Goal: Information Seeking & Learning: Learn about a topic

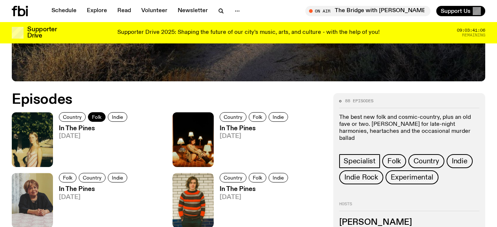
scroll to position [292, 0]
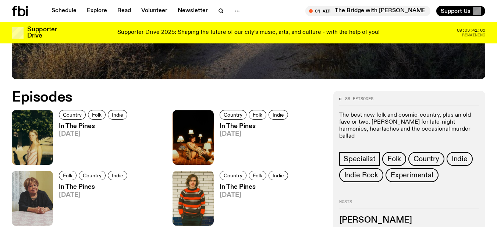
click at [74, 124] on h3 "In The Pines" at bounding box center [94, 126] width 71 height 6
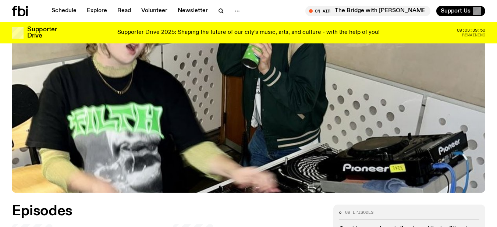
scroll to position [290, 0]
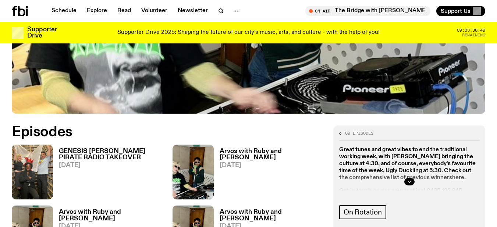
click at [100, 148] on h3 "GENESIS OWUSU'S PIRATE RADIO TAKEOVER" at bounding box center [111, 154] width 105 height 13
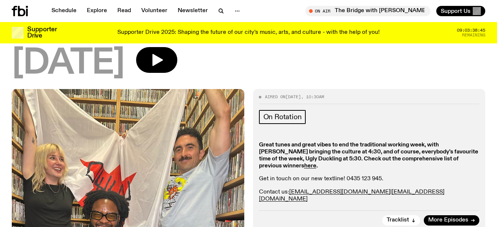
scroll to position [108, 0]
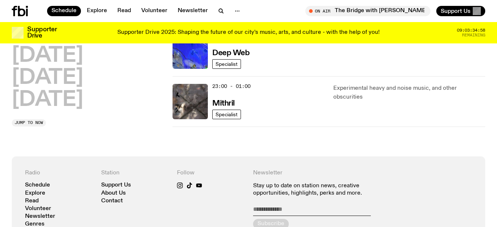
scroll to position [366, 0]
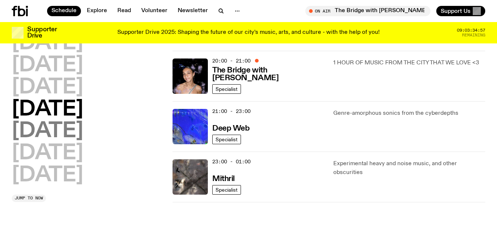
click at [64, 127] on h2 "Friday" at bounding box center [47, 131] width 71 height 21
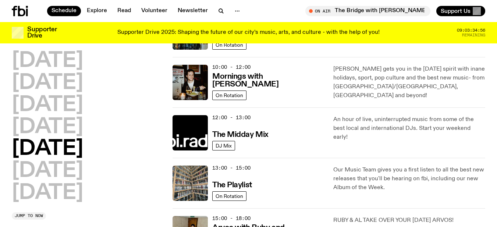
scroll to position [131, 0]
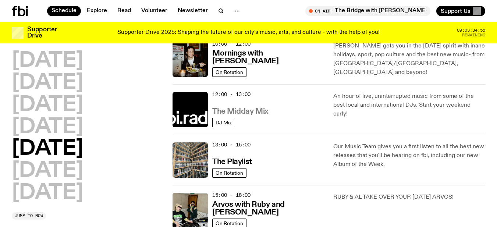
click at [253, 110] on h3 "The Midday Mix" at bounding box center [240, 112] width 56 height 8
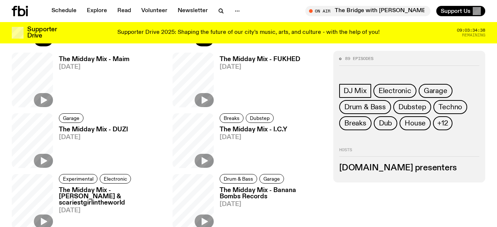
scroll to position [327, 0]
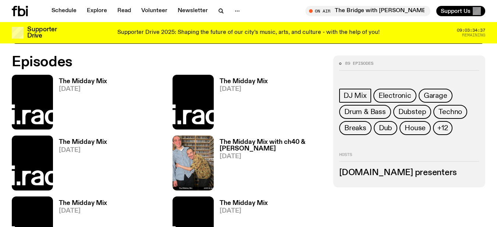
click at [83, 78] on h3 "The Midday Mix" at bounding box center [83, 81] width 48 height 6
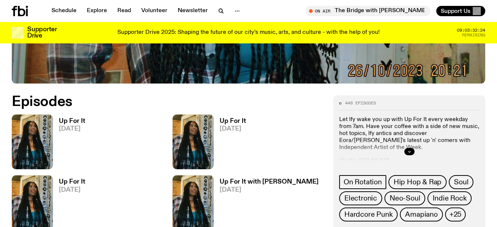
scroll to position [290, 0]
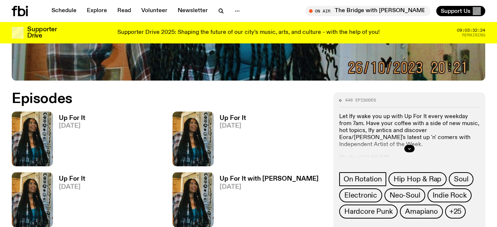
click at [71, 115] on h3 "Up For It" at bounding box center [72, 118] width 26 height 6
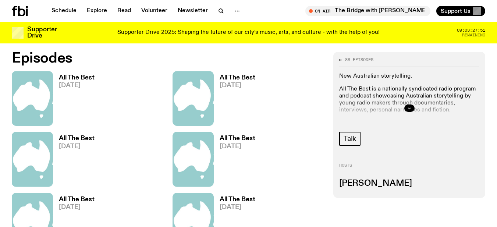
scroll to position [326, 0]
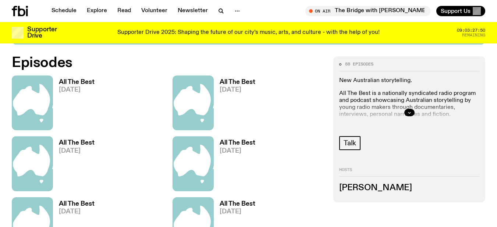
click at [75, 78] on div "All The Best [DATE]" at bounding box center [74, 102] width 42 height 55
click at [76, 79] on h3 "All The Best" at bounding box center [77, 82] width 36 height 6
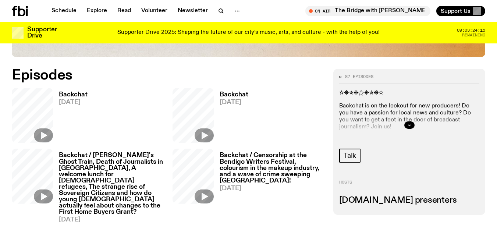
scroll to position [328, 0]
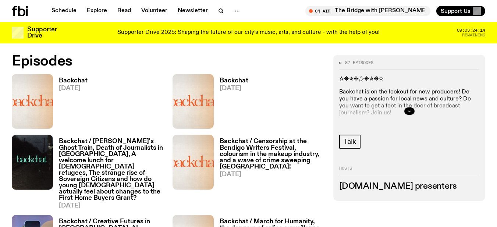
click at [67, 80] on h3 "Backchat" at bounding box center [73, 81] width 29 height 6
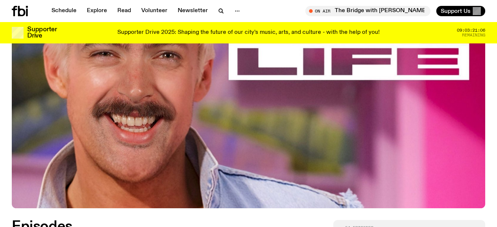
scroll to position [328, 0]
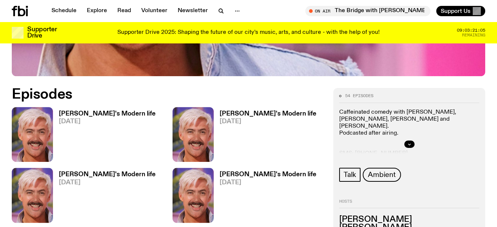
click at [77, 111] on h3 "Robbie's Modern life" at bounding box center [107, 114] width 97 height 6
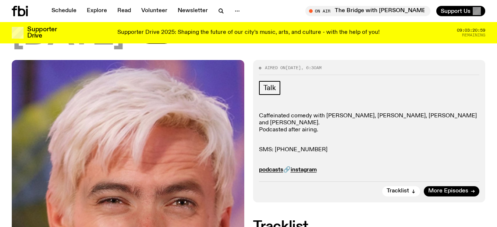
scroll to position [145, 0]
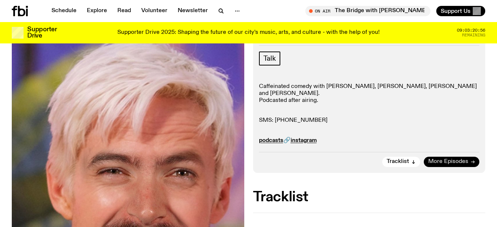
click at [466, 159] on span "More Episodes" at bounding box center [448, 162] width 40 height 6
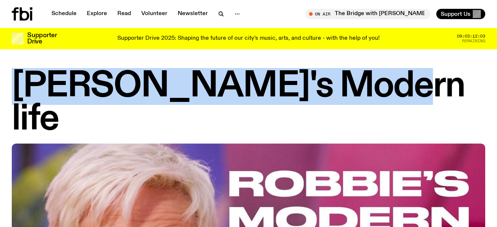
drag, startPoint x: 16, startPoint y: 75, endPoint x: 350, endPoint y: 75, distance: 334.0
click at [350, 75] on h1 "Robbie's Modern life" at bounding box center [248, 103] width 473 height 66
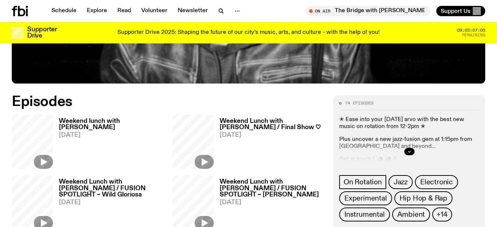
scroll to position [327, 0]
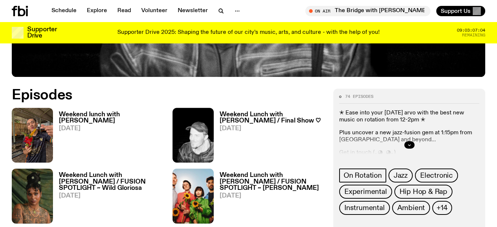
click at [97, 113] on h3 "Weekend lunch with [PERSON_NAME]" at bounding box center [111, 117] width 105 height 13
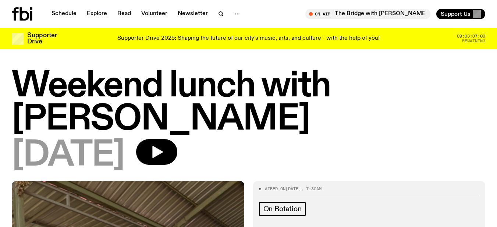
drag, startPoint x: 12, startPoint y: 79, endPoint x: 157, endPoint y: 117, distance: 150.0
click at [157, 117] on h1 "Weekend lunch with Chris Siegfried" at bounding box center [248, 103] width 473 height 66
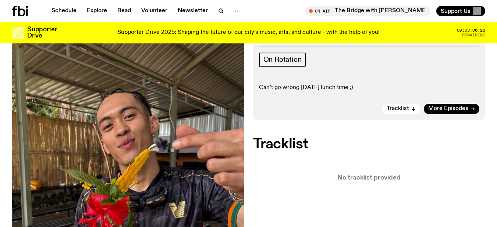
scroll to position [143, 0]
click at [462, 111] on span "More Episodes" at bounding box center [448, 109] width 40 height 6
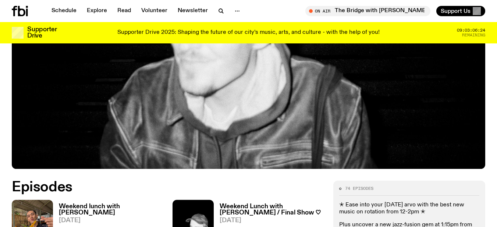
scroll to position [364, 0]
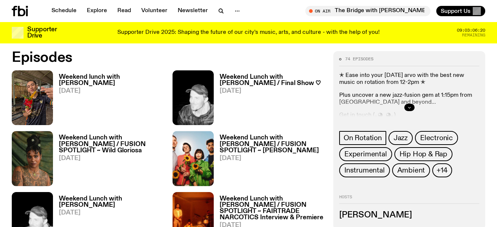
click at [410, 108] on icon "button" at bounding box center [409, 107] width 4 height 4
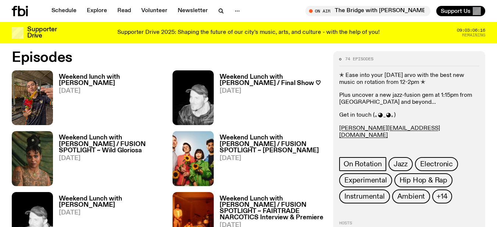
click at [363, 145] on link "@heartholder___" at bounding box center [361, 148] width 45 height 6
click at [261, 74] on h3 "Weekend Lunch with [PERSON_NAME] / Final Show ♡" at bounding box center [272, 80] width 105 height 13
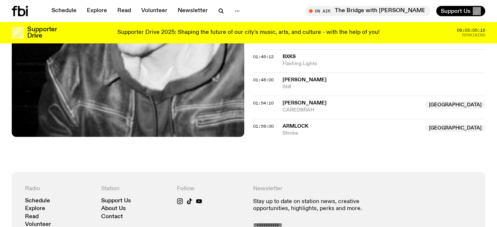
scroll to position [770, 0]
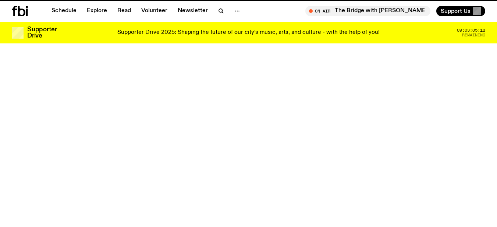
scroll to position [364, 0]
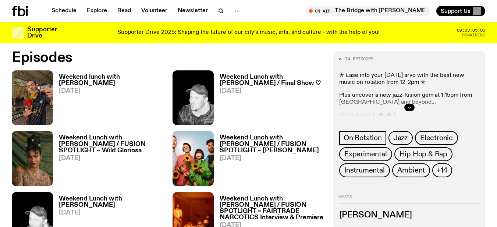
click at [248, 72] on div "Weekend Lunch with [PERSON_NAME] / Final Show ♡ [DATE]" at bounding box center [269, 97] width 111 height 55
click at [250, 80] on h3 "Weekend Lunch with John Troughton / Final Show ♡" at bounding box center [272, 80] width 105 height 13
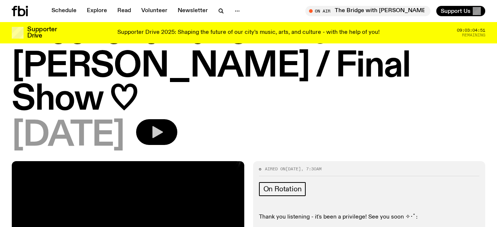
scroll to position [34, 0]
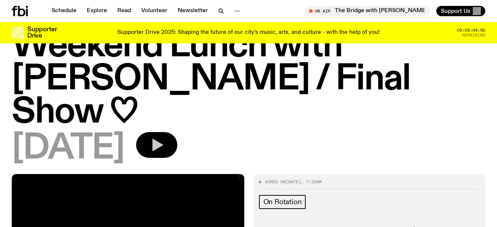
click at [163, 139] on icon "button" at bounding box center [157, 145] width 11 height 12
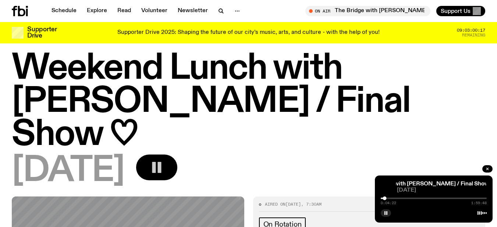
scroll to position [0, 0]
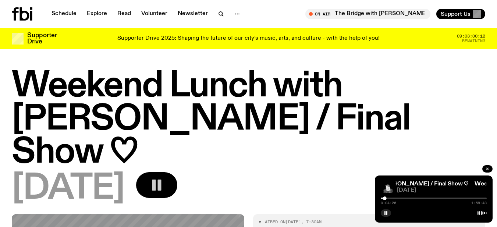
drag, startPoint x: 9, startPoint y: 76, endPoint x: 178, endPoint y: 61, distance: 169.4
click at [153, 146] on div "Weekend Lunch with [PERSON_NAME] / Final Show ♡ [DATE]" at bounding box center [248, 142] width 497 height 144
copy div "Weekend Lunch with [PERSON_NAME] / Final Show ♡ [DATE]"
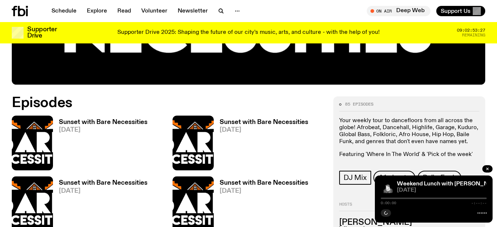
scroll to position [292, 0]
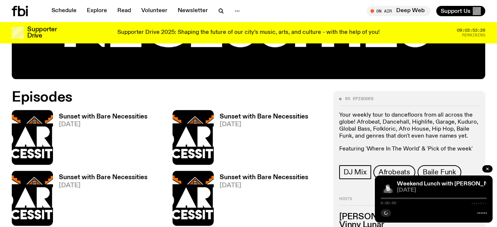
click at [104, 115] on h3 "Sunset with Bare Necessities" at bounding box center [103, 117] width 89 height 6
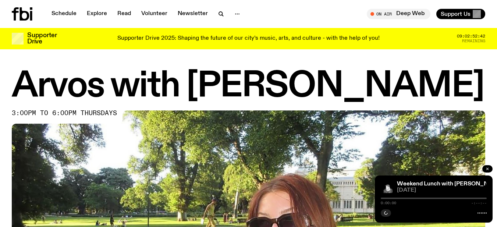
click at [488, 167] on icon "button" at bounding box center [487, 169] width 4 height 4
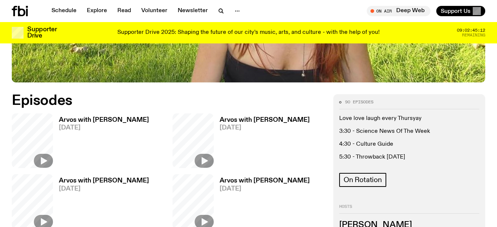
scroll to position [291, 0]
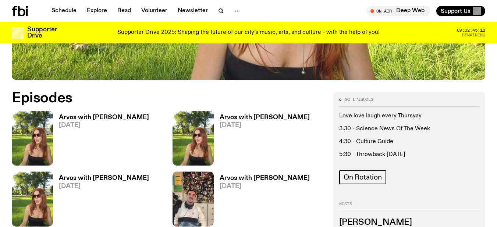
click at [88, 120] on h3 "Arvos with [PERSON_NAME]" at bounding box center [104, 117] width 90 height 6
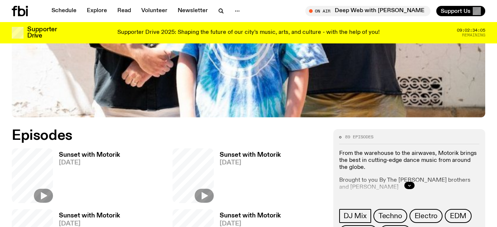
scroll to position [254, 0]
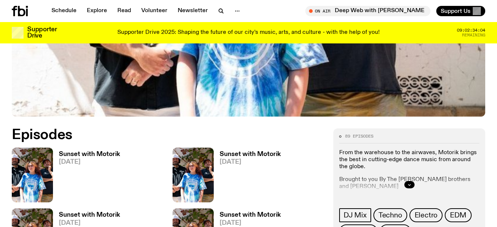
click at [94, 153] on h3 "Sunset with Motorik" at bounding box center [89, 154] width 61 height 6
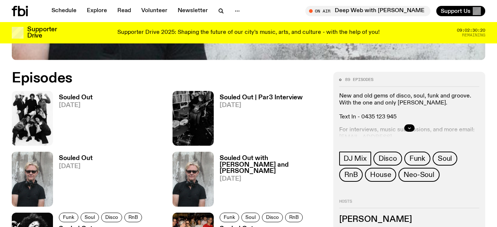
scroll to position [327, 0]
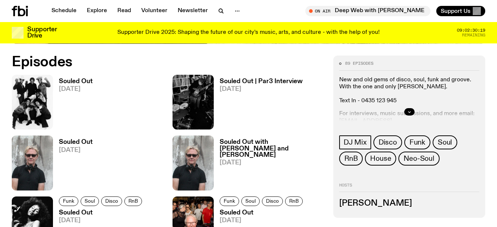
click at [71, 77] on div "Souled Out [DATE]" at bounding box center [73, 102] width 40 height 55
click at [72, 80] on h3 "Souled Out" at bounding box center [76, 81] width 34 height 6
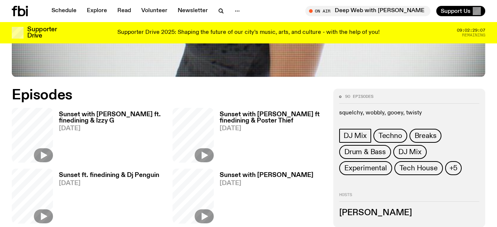
scroll to position [328, 0]
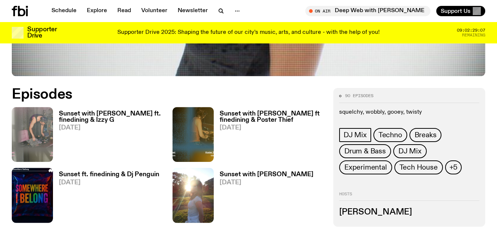
click at [63, 111] on h3 "Sunset with [PERSON_NAME] ft. finedining & Izzy G" at bounding box center [111, 117] width 105 height 13
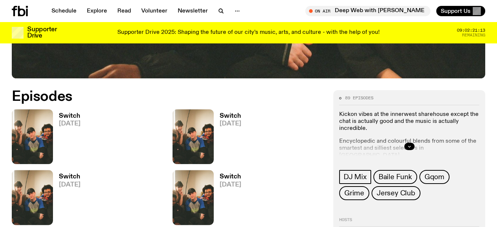
scroll to position [294, 0]
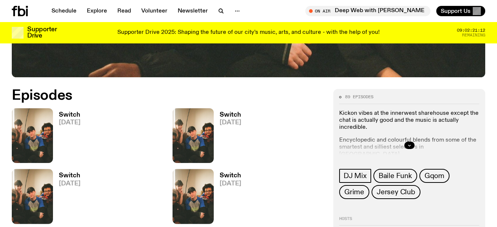
click at [75, 116] on h3 "Switch" at bounding box center [70, 115] width 22 height 6
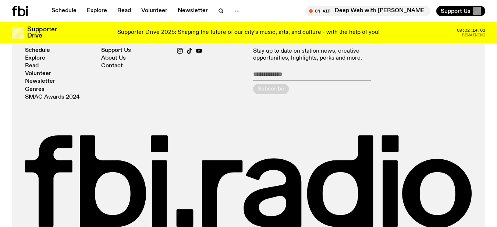
scroll to position [930, 0]
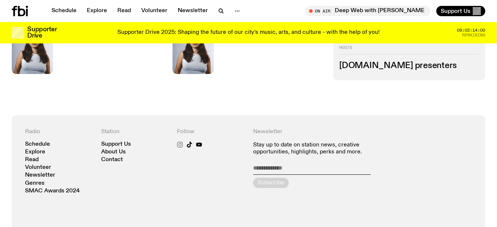
click at [179, 144] on icon at bounding box center [180, 145] width 6 height 6
click at [198, 143] on icon at bounding box center [199, 144] width 6 height 4
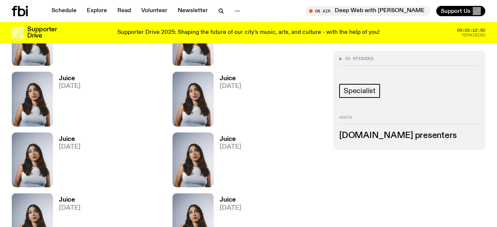
scroll to position [305, 0]
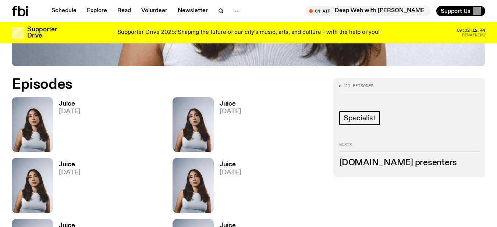
click at [67, 103] on h3 "Juice" at bounding box center [70, 104] width 22 height 6
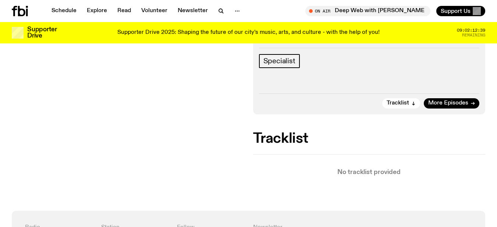
scroll to position [107, 0]
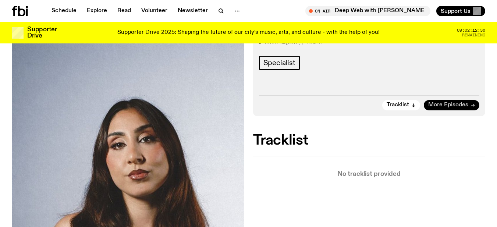
click at [445, 106] on span "More Episodes" at bounding box center [448, 105] width 40 height 6
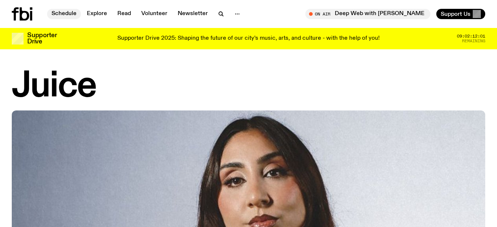
click at [58, 13] on link "Schedule" at bounding box center [64, 14] width 34 height 10
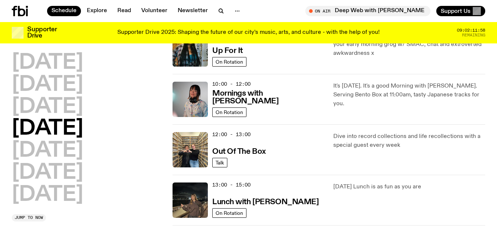
scroll to position [144, 0]
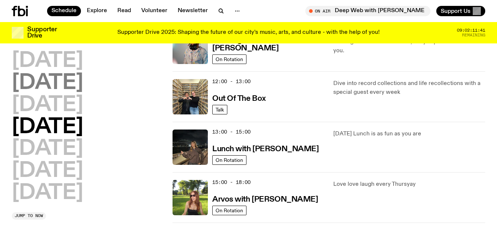
click at [41, 82] on h2 "[DATE]" at bounding box center [47, 83] width 71 height 21
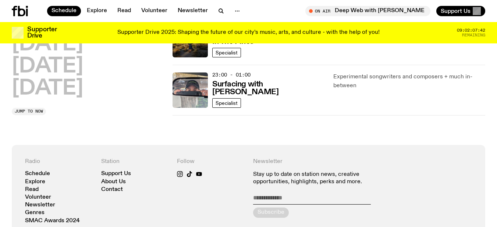
scroll to position [476, 0]
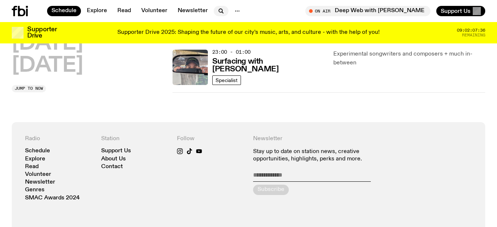
click at [219, 10] on icon "button" at bounding box center [220, 10] width 3 height 3
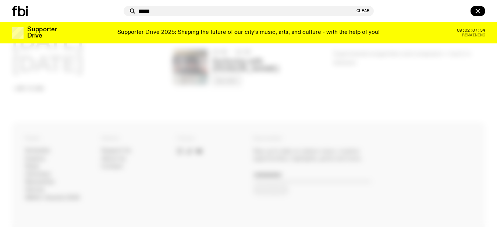
type input "*****"
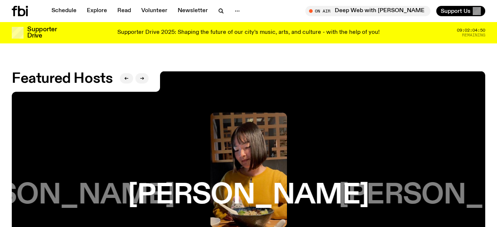
scroll to position [1063, 0]
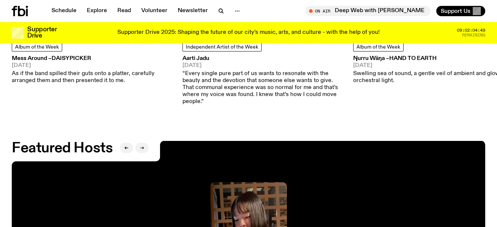
click at [140, 146] on icon "button" at bounding box center [142, 148] width 4 height 4
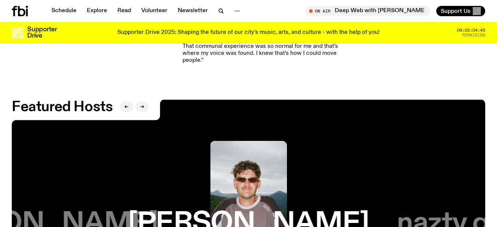
scroll to position [1100, 0]
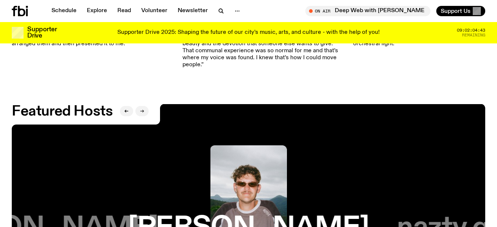
click at [139, 106] on button "button" at bounding box center [141, 111] width 13 height 10
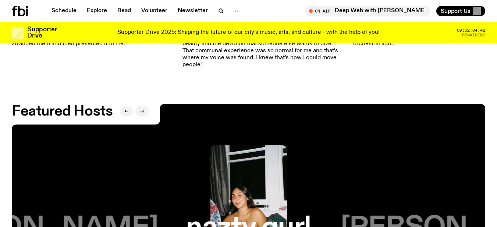
scroll to position [1247, 0]
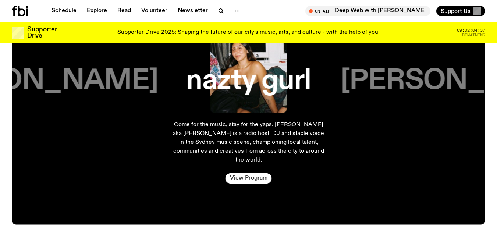
click at [241, 173] on link "View Program" at bounding box center [248, 178] width 46 height 10
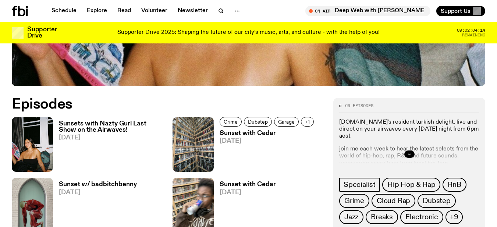
scroll to position [327, 0]
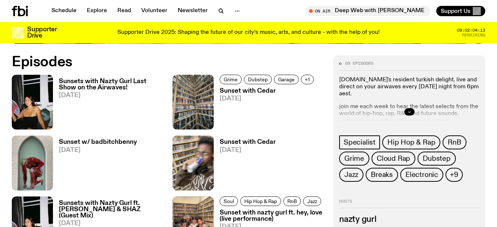
click at [406, 111] on button "button" at bounding box center [409, 111] width 10 height 7
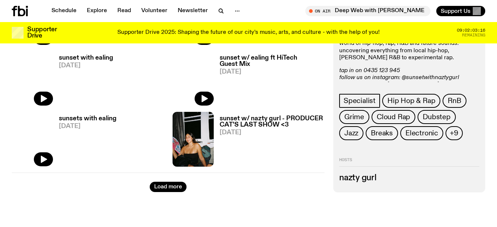
scroll to position [1246, 0]
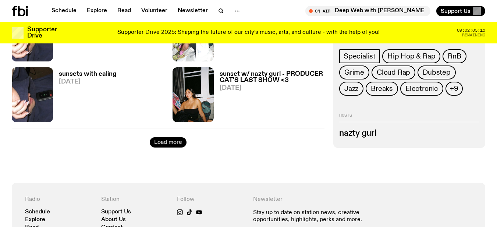
click at [174, 141] on button "Load more" at bounding box center [168, 142] width 37 height 10
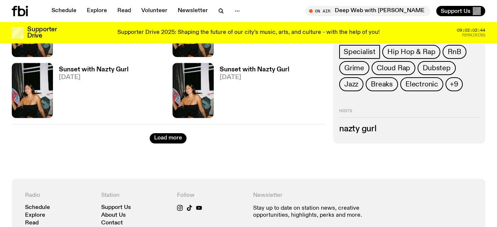
scroll to position [2240, 0]
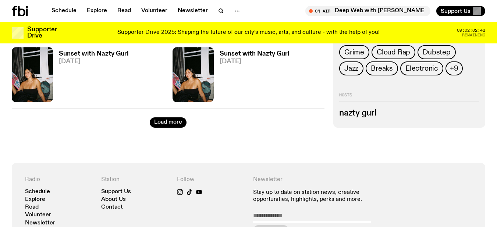
click at [362, 115] on h3 "nazty gurl" at bounding box center [409, 113] width 140 height 8
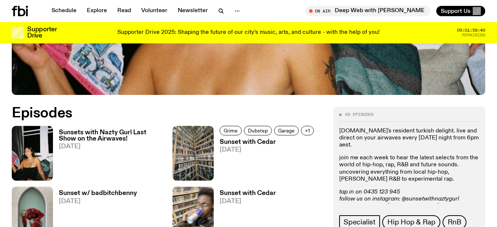
scroll to position [290, 0]
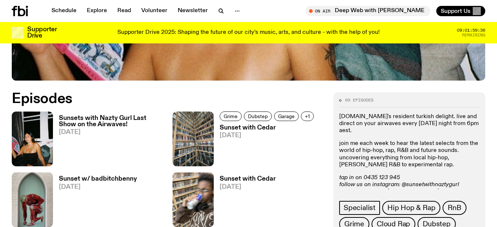
click at [85, 121] on h3 "Sunsets with Nazty Gurl Last Show on the Airwaves!" at bounding box center [111, 121] width 105 height 13
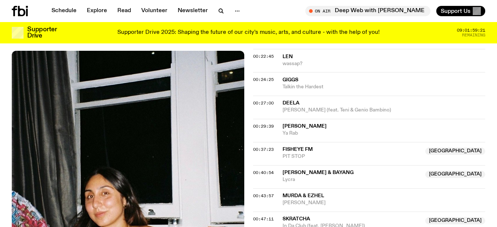
scroll to position [402, 0]
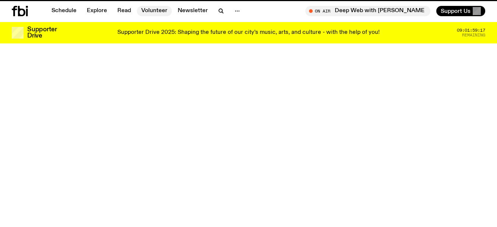
scroll to position [290, 0]
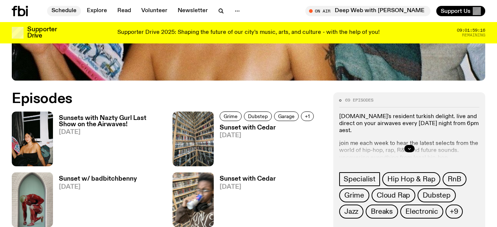
click at [67, 8] on link "Schedule" at bounding box center [64, 11] width 34 height 10
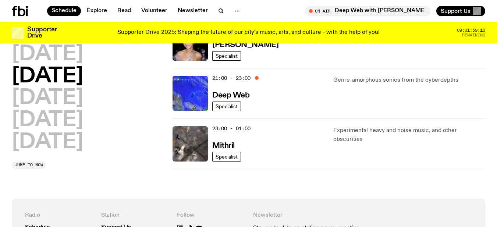
scroll to position [401, 0]
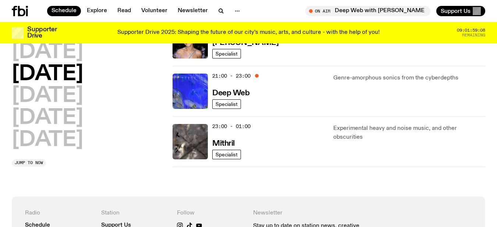
click at [78, 93] on div "Monday Tuesday Wednesday Thursday Friday Saturday Sunday" at bounding box center [88, 74] width 152 height 153
click at [57, 98] on h2 "Friday" at bounding box center [47, 96] width 71 height 21
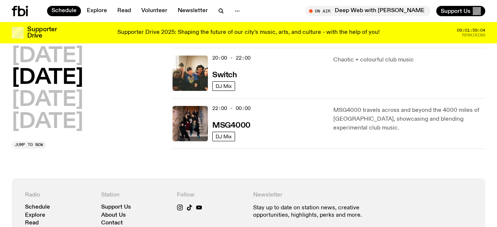
scroll to position [388, 0]
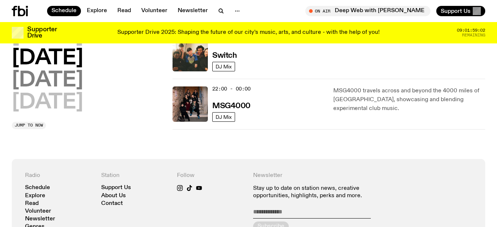
click at [61, 74] on h2 "Saturday" at bounding box center [47, 80] width 71 height 21
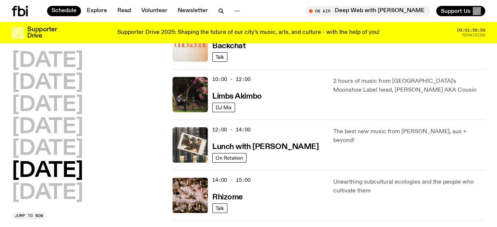
scroll to position [278, 0]
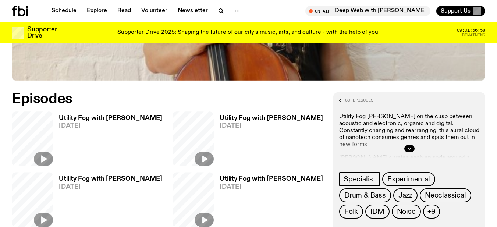
scroll to position [291, 0]
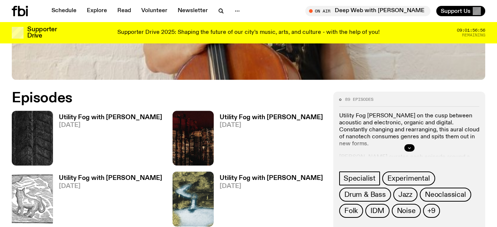
click at [72, 115] on h3 "Utility Fog with [PERSON_NAME]" at bounding box center [110, 117] width 103 height 6
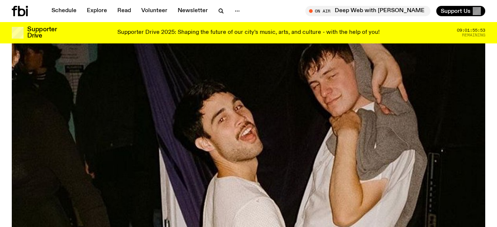
scroll to position [291, 0]
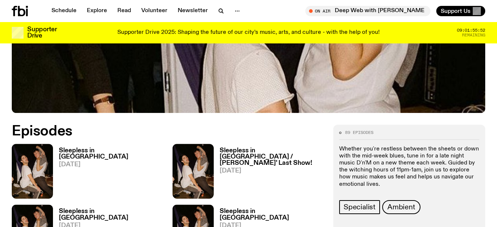
click at [83, 147] on h3 "Sleepless in [GEOGRAPHIC_DATA]" at bounding box center [111, 153] width 105 height 13
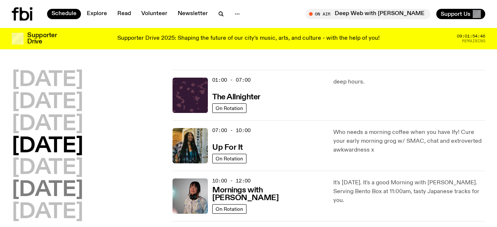
click at [55, 186] on h2 "[DATE]" at bounding box center [47, 190] width 71 height 21
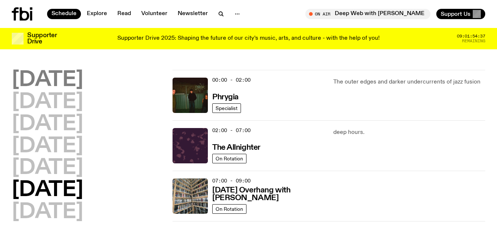
click at [82, 82] on h2 "[DATE]" at bounding box center [47, 80] width 71 height 21
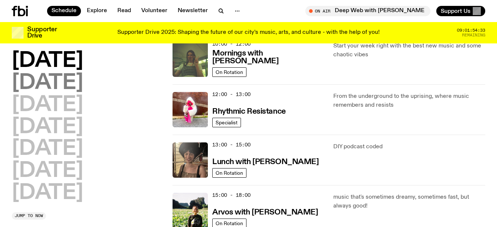
click at [68, 86] on h2 "[DATE]" at bounding box center [47, 83] width 71 height 21
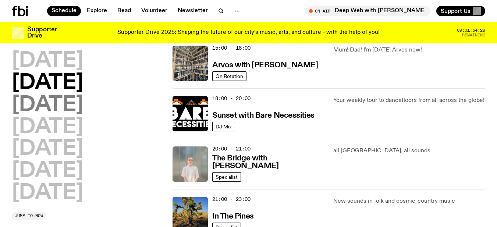
click at [83, 95] on h2 "[DATE]" at bounding box center [47, 105] width 71 height 21
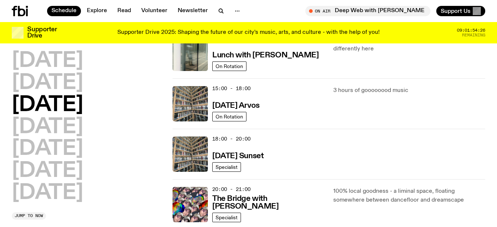
scroll to position [253, 0]
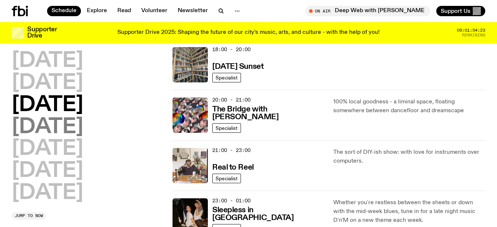
click at [59, 125] on h2 "[DATE]" at bounding box center [47, 127] width 71 height 21
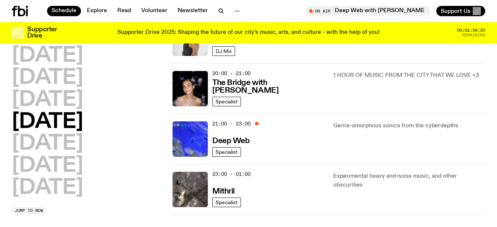
scroll to position [388, 0]
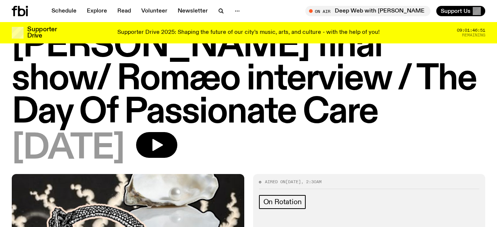
scroll to position [71, 0]
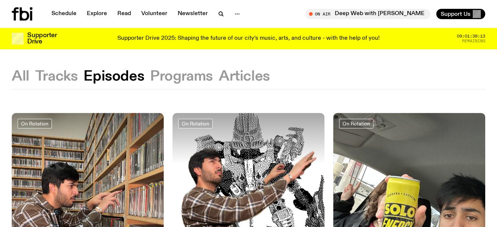
click at [181, 74] on button "Programs" at bounding box center [181, 76] width 63 height 13
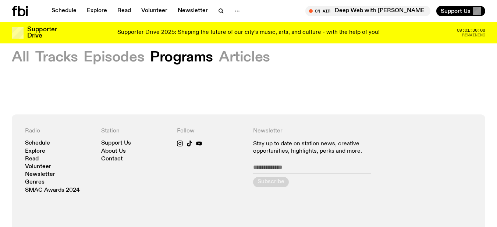
scroll to position [15, 0]
click at [43, 143] on link "Schedule" at bounding box center [37, 144] width 25 height 6
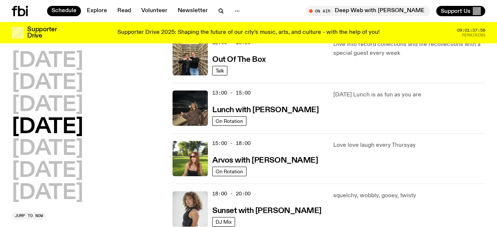
scroll to position [107, 0]
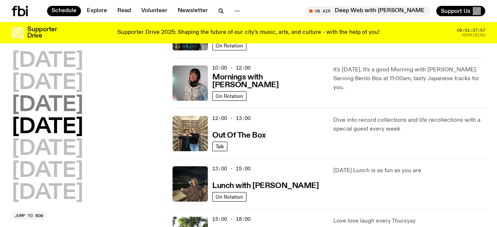
click at [80, 106] on h2 "[DATE]" at bounding box center [47, 105] width 71 height 21
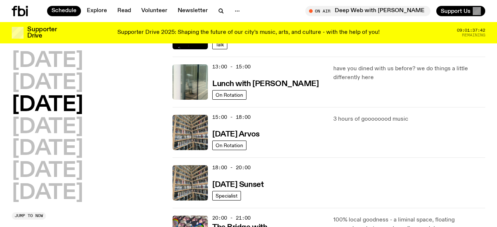
scroll to position [219, 0]
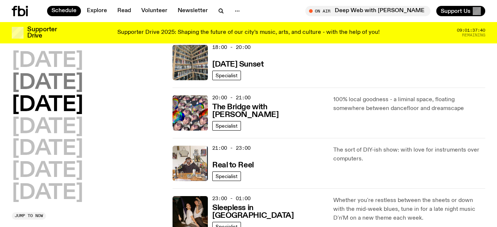
click at [66, 73] on h2 "Tuesday" at bounding box center [47, 83] width 71 height 21
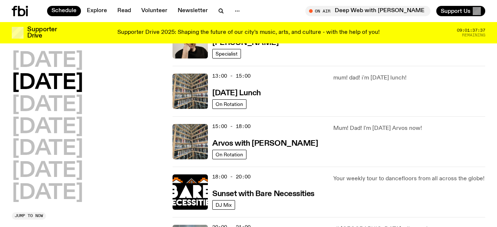
scroll to position [204, 0]
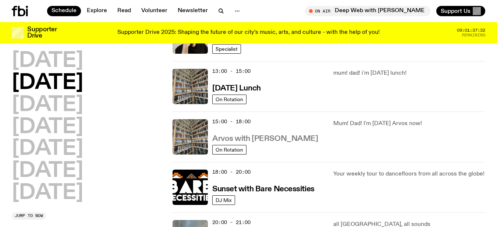
click at [245, 140] on h3 "Arvos with Sabine Lee Cook" at bounding box center [265, 139] width 106 height 8
drag, startPoint x: 314, startPoint y: 127, endPoint x: 211, endPoint y: 134, distance: 102.9
click at [211, 134] on div "15:00 - 18:00 Arvos with Sabine Lee Cook On Rotation" at bounding box center [248, 136] width 152 height 35
copy h3 "Arvos with Sabine Lee Cook"
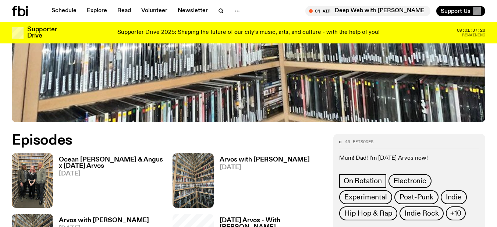
scroll to position [290, 0]
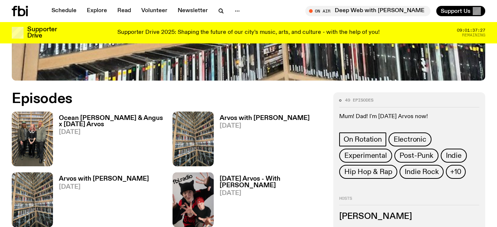
click at [78, 121] on h3 "Ocean [PERSON_NAME] & Angus x [DATE] Arvos" at bounding box center [111, 121] width 105 height 13
